Goal: Transaction & Acquisition: Purchase product/service

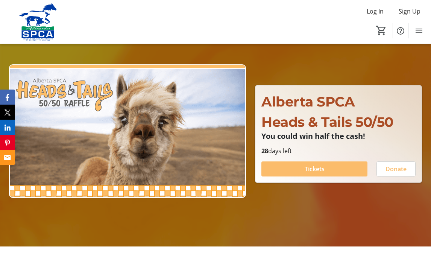
scroll to position [48, 0]
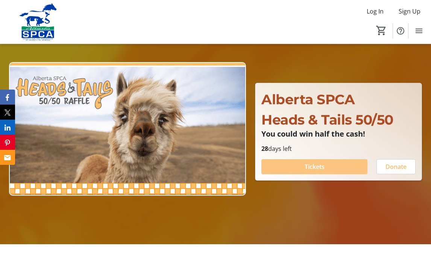
click at [295, 168] on span at bounding box center [314, 167] width 106 height 18
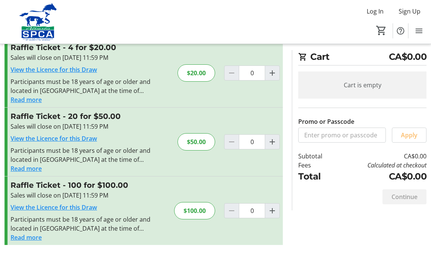
scroll to position [93, 0]
click at [275, 143] on mat-icon "Increment by one" at bounding box center [272, 141] width 9 height 9
type input "1"
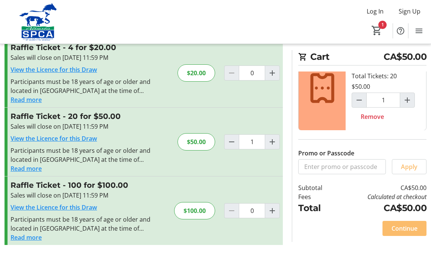
scroll to position [26, 0]
click at [407, 229] on span "Continue" at bounding box center [405, 228] width 26 height 9
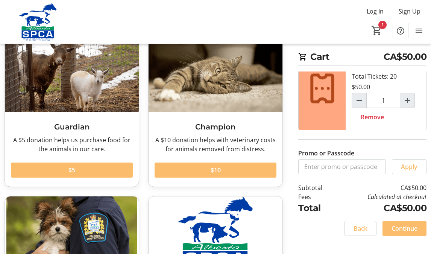
scroll to position [49, 0]
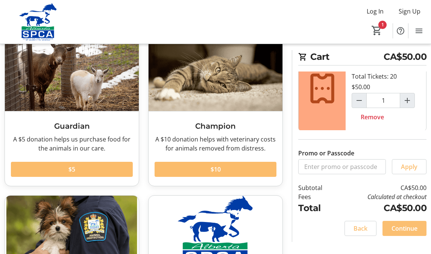
click at [397, 227] on span "Continue" at bounding box center [405, 228] width 26 height 9
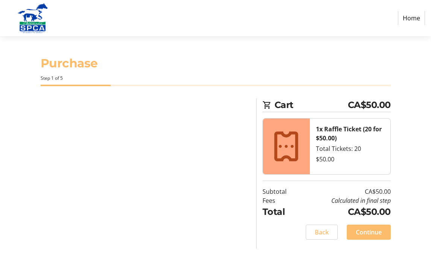
select select "CA"
